Goal: Find specific page/section: Find specific page/section

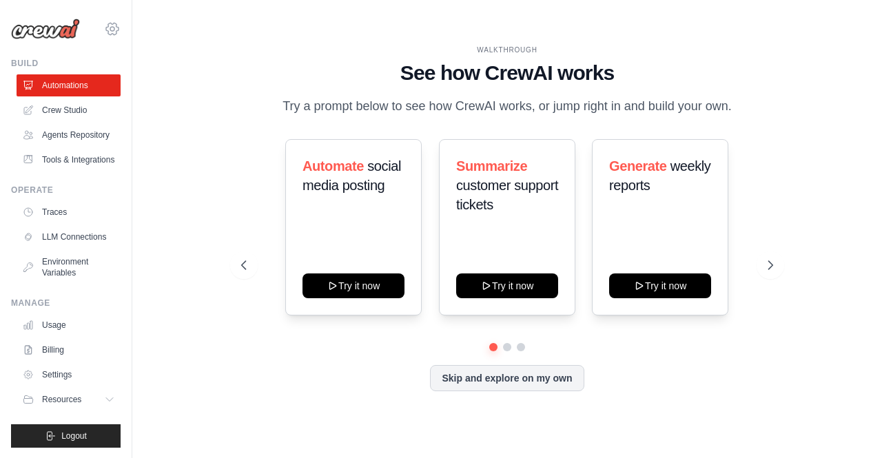
click at [115, 32] on icon at bounding box center [112, 29] width 17 height 17
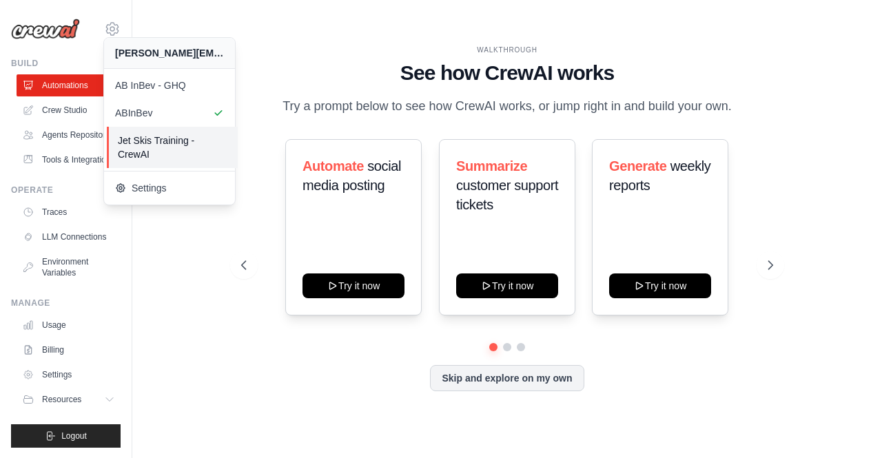
click at [174, 154] on span "Jet Skis Training - CrewAI" at bounding box center [172, 148] width 109 height 28
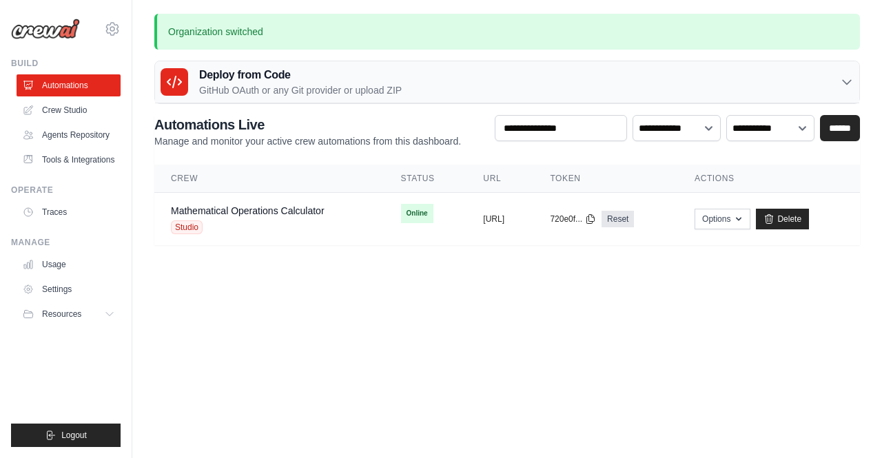
drag, startPoint x: 0, startPoint y: 0, endPoint x: 347, endPoint y: 354, distance: 495.4
click at [347, 354] on body "[PERSON_NAME][EMAIL_ADDRESS][PERSON_NAME][DOMAIN_NAME] AB InBev - GHQ ABInBev J…" at bounding box center [441, 229] width 882 height 458
